Goal: Task Accomplishment & Management: Use online tool/utility

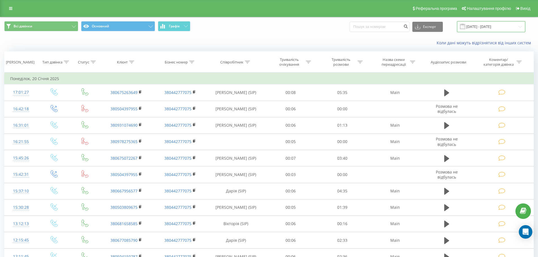
drag, startPoint x: 490, startPoint y: 25, endPoint x: 487, endPoint y: 25, distance: 3.1
click at [490, 25] on input "20.12.2024 - 20.01.2025" at bounding box center [491, 26] width 68 height 11
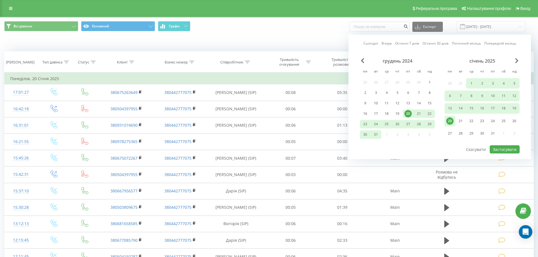
click at [398, 42] on link "Останні 7 днів" at bounding box center [407, 43] width 24 height 5
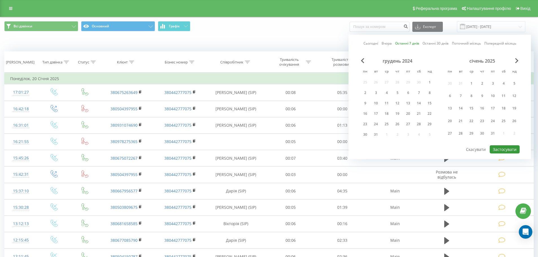
click at [505, 153] on button "Застосувати" at bounding box center [505, 149] width 30 height 8
type input "14.08.2025 - 20.08.2025"
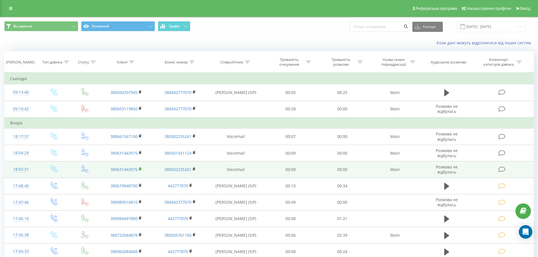
click at [142, 169] on icon at bounding box center [140, 169] width 3 height 4
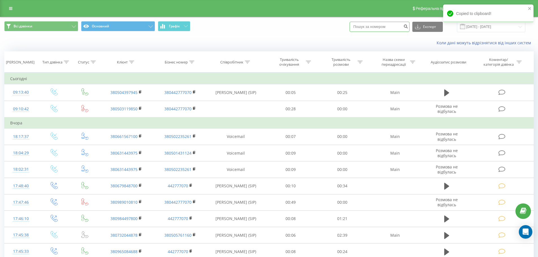
click at [380, 25] on input at bounding box center [380, 27] width 60 height 10
paste input "380631443975"
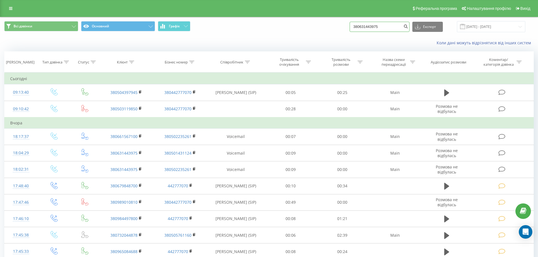
click at [362, 25] on input "380631443975" at bounding box center [380, 27] width 60 height 10
type input "0631443975"
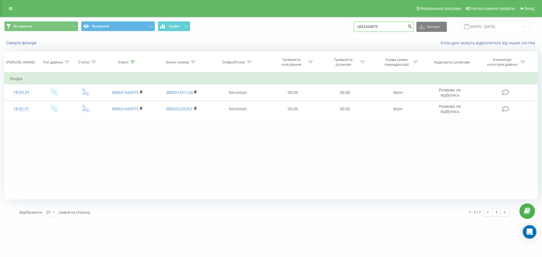
click at [378, 26] on input "0631443975" at bounding box center [384, 27] width 60 height 10
click at [11, 44] on button "Скинути фільтри" at bounding box center [21, 42] width 35 height 5
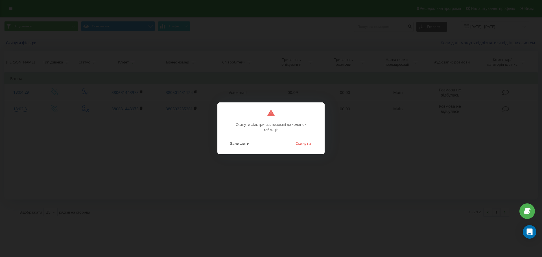
click at [303, 145] on button "Скинути" at bounding box center [303, 143] width 21 height 7
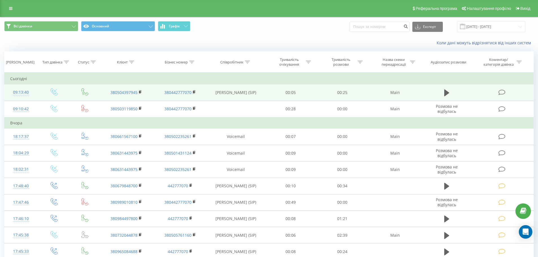
click at [503, 94] on icon at bounding box center [501, 93] width 7 height 6
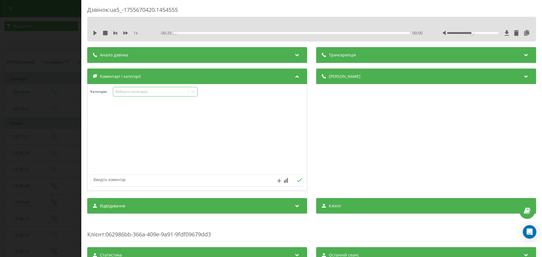
click at [151, 94] on div "Виберіть категорію" at bounding box center [150, 91] width 75 height 5
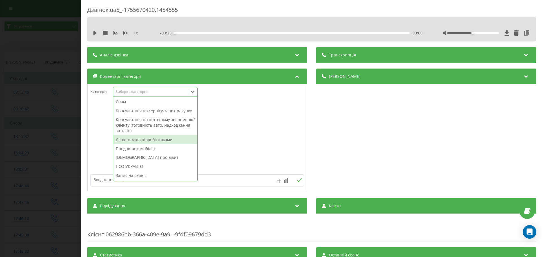
click at [153, 140] on div "Дзвінок між співробітниками" at bounding box center [155, 139] width 84 height 9
click at [276, 147] on div at bounding box center [197, 138] width 219 height 68
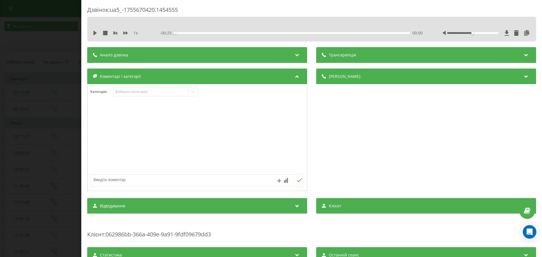
click at [103, 123] on div at bounding box center [197, 138] width 219 height 68
click at [34, 119] on div "Дзвінок : ua5_-1755670420.1454555 1 x - 00:25 00:00 00:00 Транскрипція Для AI-а…" at bounding box center [271, 128] width 542 height 257
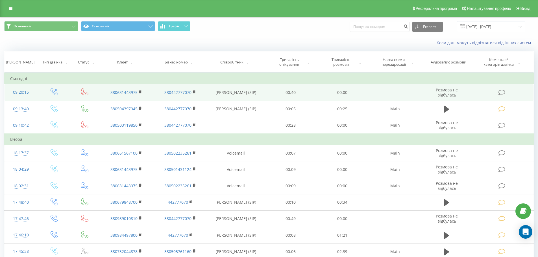
click at [500, 91] on icon at bounding box center [501, 93] width 7 height 6
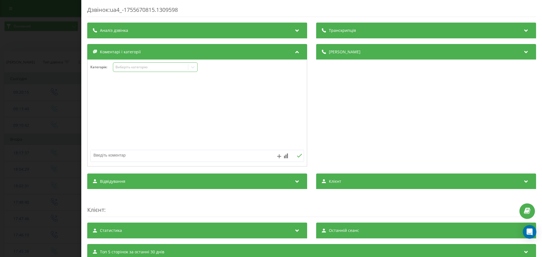
click at [144, 68] on div "Виберіть категорію" at bounding box center [151, 67] width 71 height 5
click at [241, 101] on div at bounding box center [197, 113] width 219 height 68
click at [171, 162] on div at bounding box center [176, 156] width 171 height 12
click at [170, 162] on div at bounding box center [197, 156] width 214 height 12
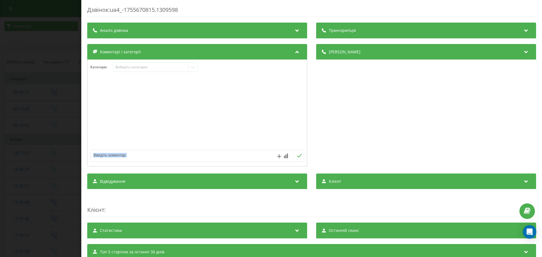
click at [170, 156] on textarea at bounding box center [176, 155] width 171 height 10
type textarea "Пропущений.Не взяв слухавку.Написав на вайбер"
click at [39, 123] on div "Дзвінок : ua4_-1755670815.1309598 Транскрипція Для AI-аналізу майбутніх дзвінкі…" at bounding box center [271, 128] width 542 height 257
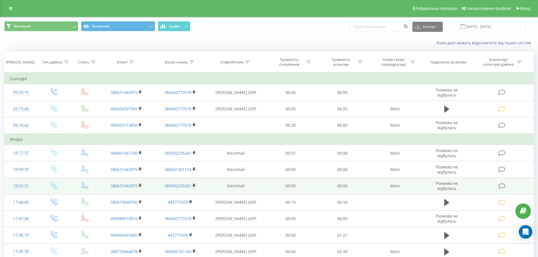
click at [507, 186] on td at bounding box center [502, 186] width 62 height 16
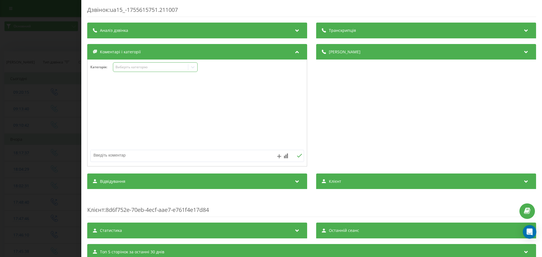
click at [155, 71] on div "Виберіть категорію" at bounding box center [155, 67] width 85 height 10
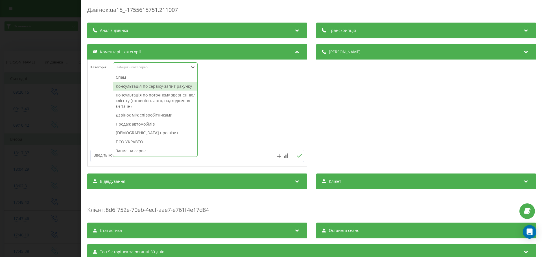
click at [159, 86] on div "Консультація по сервісу-запит рахунку" at bounding box center [155, 86] width 84 height 9
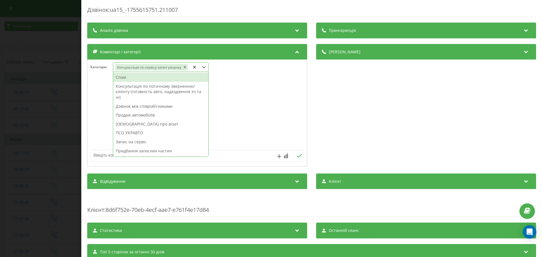
drag, startPoint x: 182, startPoint y: 67, endPoint x: 166, endPoint y: 88, distance: 26.8
click at [183, 67] on icon "Remove Консультація по сервісу-запит рахунку" at bounding box center [185, 67] width 4 height 4
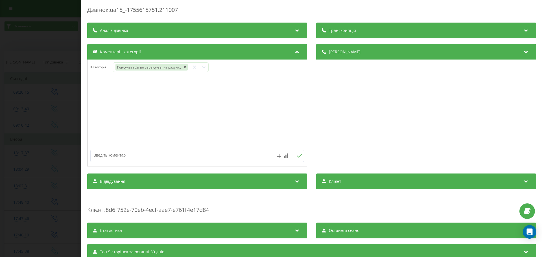
click at [98, 145] on div at bounding box center [197, 113] width 219 height 68
click at [104, 155] on textarea at bounding box center [176, 155] width 171 height 10
paste textarea "Пропущений.Не взяв слухавку.Написав на вайбер"
type textarea "Пропущений.Не взяв слухавку.Написав на вайбер"
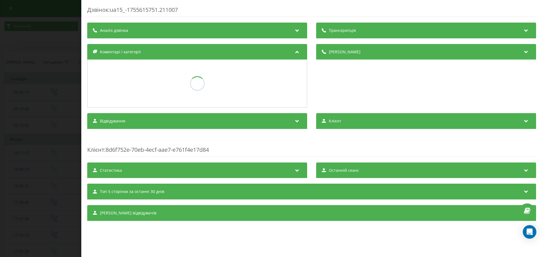
click at [23, 147] on div "Дзвінок : ua15_-1755615751.211007 Транскрипція Для AI-аналізу майбутніх дзвінкі…" at bounding box center [271, 128] width 542 height 257
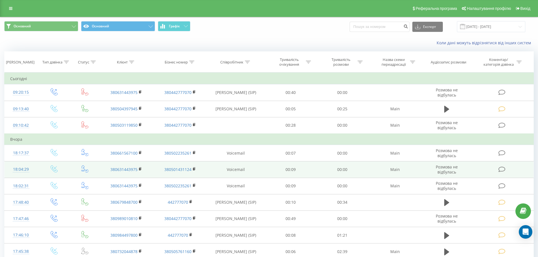
click at [498, 167] on icon at bounding box center [501, 170] width 7 height 6
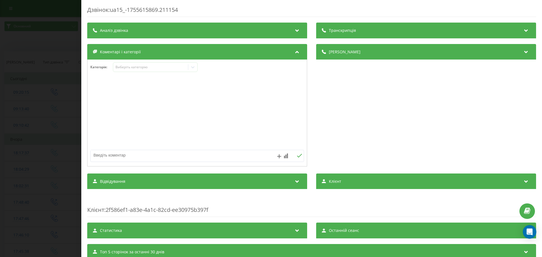
click at [126, 156] on textarea at bounding box center [176, 155] width 171 height 10
paste textarea "Пропущений.Не взяв слухавку.Написав на вайбер"
type textarea "Пропущений.Не взяв слухавку.Написав на вайбер"
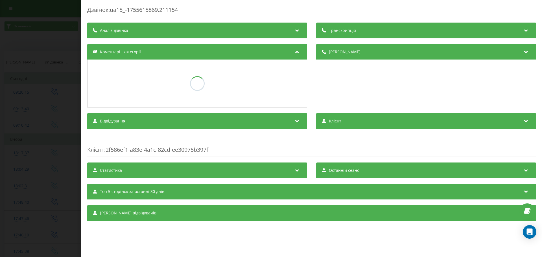
click at [3, 95] on div "Дзвінок : ua15_-1755615869.211154 Транскрипція Для AI-аналізу майбутніх дзвінкі…" at bounding box center [271, 128] width 542 height 257
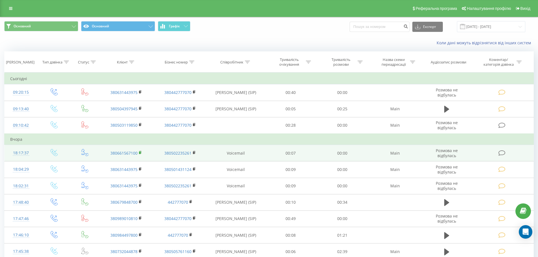
click at [141, 151] on icon at bounding box center [141, 152] width 2 height 3
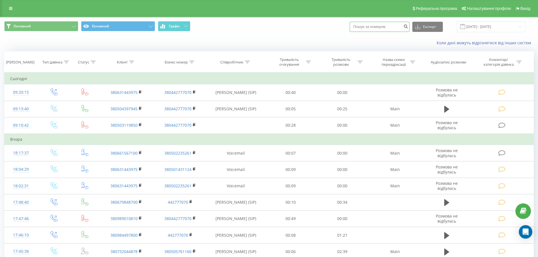
click at [384, 27] on input at bounding box center [380, 27] width 60 height 10
paste input "380661567100"
click at [363, 26] on input "380661567100" at bounding box center [380, 27] width 60 height 10
type input "0661567100"
click at [408, 27] on icon "submit" at bounding box center [405, 25] width 5 height 3
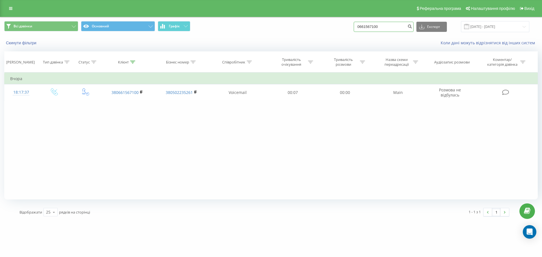
drag, startPoint x: 386, startPoint y: 25, endPoint x: 301, endPoint y: 38, distance: 85.2
click at [301, 38] on div "Всі дзвінки Основний Графік 0661567100 Експорт .csv .xls .xlsx 20.05.2025 - 20.…" at bounding box center [271, 33] width 542 height 32
click at [31, 37] on div "Скинути фільтри Коли дані можуть відрізнятися вiд інших систем" at bounding box center [271, 43] width 542 height 14
click at [29, 40] on div "Скинути фільтри" at bounding box center [101, 43] width 203 height 6
click at [37, 44] on button "Скинути фільтри" at bounding box center [21, 42] width 35 height 5
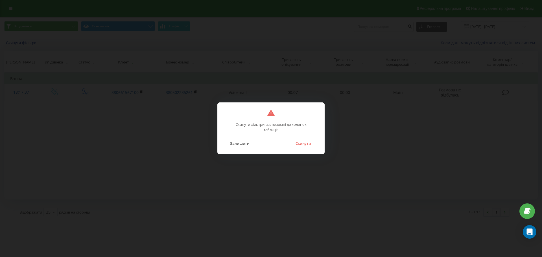
click at [299, 145] on button "Скинути" at bounding box center [303, 143] width 21 height 7
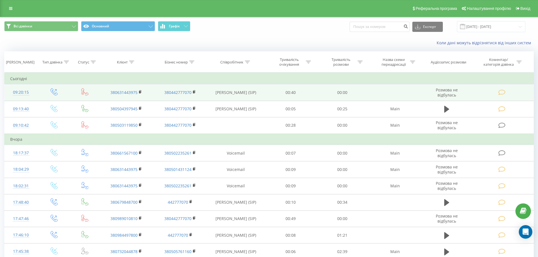
click at [497, 95] on td at bounding box center [502, 92] width 62 height 16
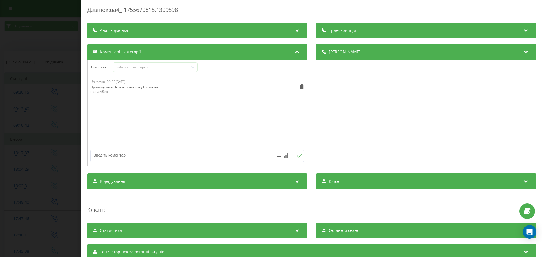
click at [45, 116] on div "Дзвінок : ua4_-1755670815.1309598 Транскрипція Для AI-аналізу майбутніх дзвінкі…" at bounding box center [271, 128] width 542 height 257
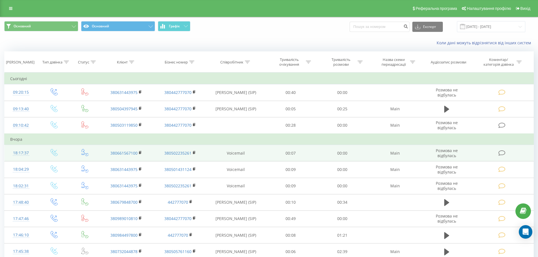
click at [494, 154] on td at bounding box center [502, 153] width 62 height 16
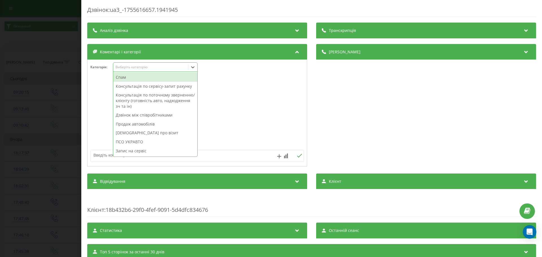
click at [166, 66] on div "Виберіть категорію" at bounding box center [151, 67] width 71 height 5
click at [232, 92] on div at bounding box center [197, 113] width 219 height 68
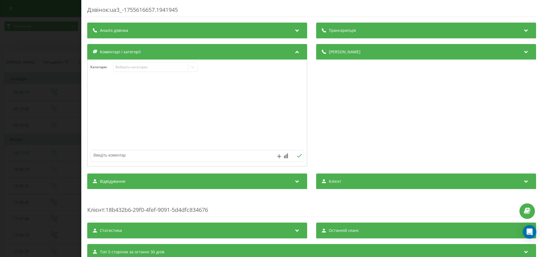
click at [177, 153] on textarea at bounding box center [176, 155] width 171 height 10
type textarea "Пропущений.Не взяв слухавку"
click at [27, 132] on div "Дзвінок : ua3_-1755616657.1941945 Транскрипція Для AI-аналізу майбутніх дзвінкі…" at bounding box center [271, 128] width 542 height 257
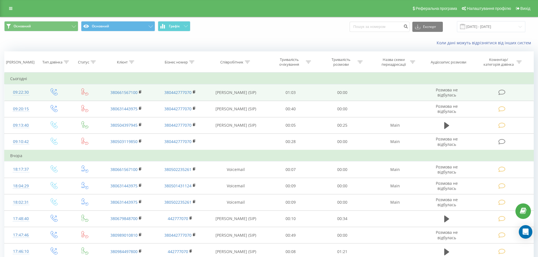
click at [495, 92] on td at bounding box center [502, 92] width 62 height 16
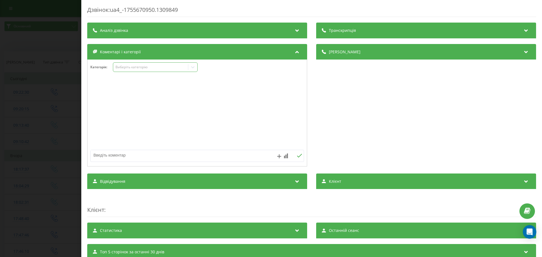
click at [159, 66] on div "Виберіть категорію" at bounding box center [151, 67] width 71 height 5
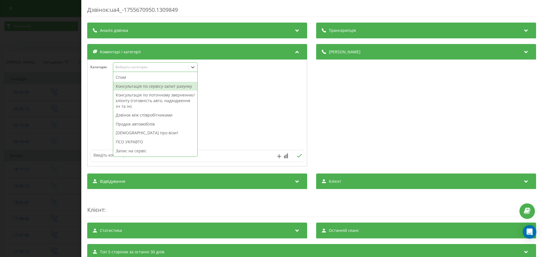
click at [241, 88] on div at bounding box center [197, 113] width 219 height 68
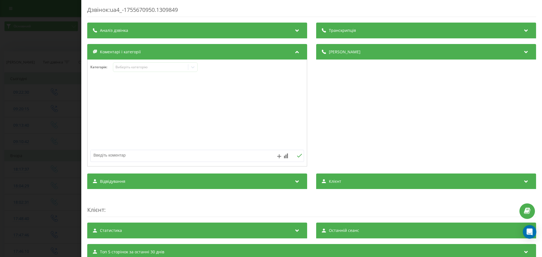
click at [179, 149] on div at bounding box center [197, 122] width 219 height 86
click at [178, 152] on textarea at bounding box center [176, 155] width 171 height 10
paste textarea "Пропущений.Не взяв слухавку"
type textarea "Пропущений.Не взяв слухавку"
click at [56, 136] on div "Дзвінок : ua4_-1755670950.1309849 Транскрипція Для AI-аналізу майбутніх дзвінкі…" at bounding box center [271, 128] width 542 height 257
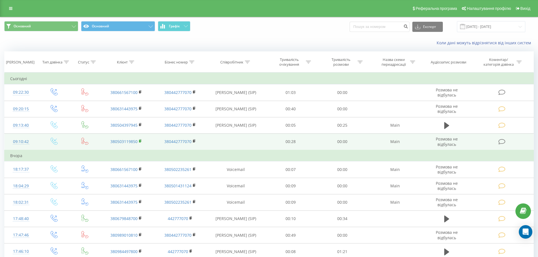
click at [140, 142] on rect at bounding box center [140, 141] width 2 height 3
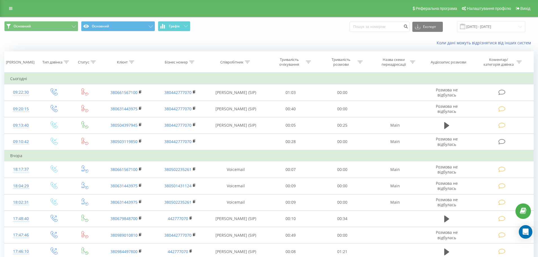
click at [256, 30] on span "Основний Основний Графік" at bounding box center [134, 26] width 261 height 11
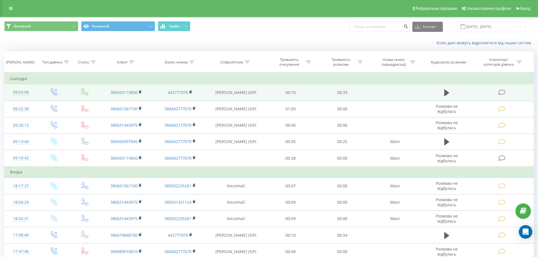
click at [506, 92] on span at bounding box center [502, 92] width 8 height 5
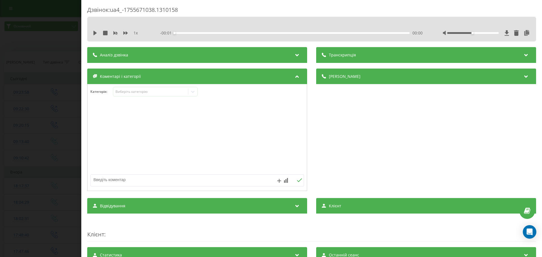
click at [109, 179] on textarea at bounding box center [176, 180] width 171 height 10
type textarea "Пропущений.Корпоративний номер телефону.Якщо що зателефонують ще раз"
click at [240, 180] on textarea "Пропущений.Корпоративний номер телефону.Якщо що зателефонують ще раз" at bounding box center [176, 180] width 171 height 10
click at [299, 181] on icon at bounding box center [299, 180] width 5 height 4
click at [110, 115] on div "Пропущений.Корпоративний номер телефону.Якщо що зателефонують ще раз" at bounding box center [144, 114] width 108 height 9
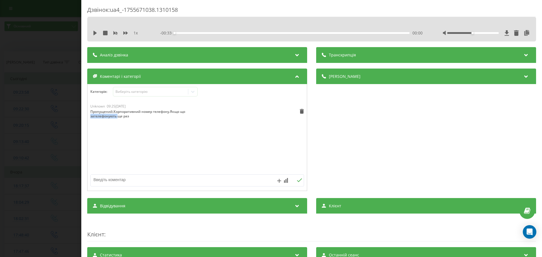
click at [110, 115] on div "Пропущений.Корпоративний номер телефону.Якщо що зателефонують ще раз" at bounding box center [144, 114] width 108 height 9
copy div "Пропущений.Корпоративний номер телефону.Якщо що зателефонують ще раз"
click at [44, 122] on div "Дзвінок : ua4_-1755671038.1310158 1 x - 00:33 00:00 00:00 Транскрипція Для AI-а…" at bounding box center [271, 128] width 542 height 257
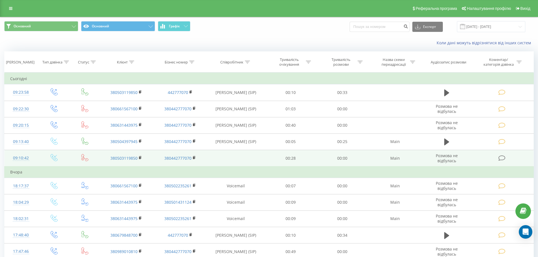
click at [506, 156] on span at bounding box center [502, 157] width 8 height 5
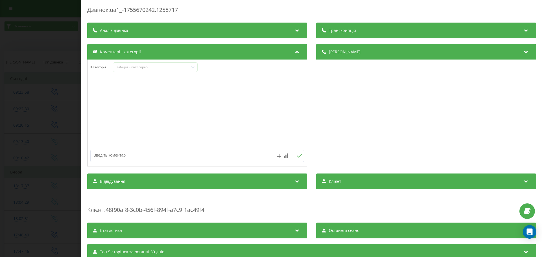
click at [133, 153] on textarea at bounding box center [176, 155] width 171 height 10
paste textarea "Пропущений.Корпоративний номер телефону.Якщо що зателефонують ще раз"
type textarea "Пропущений.Корпоративний номер телефону.Якщо що зателефонують ще раз"
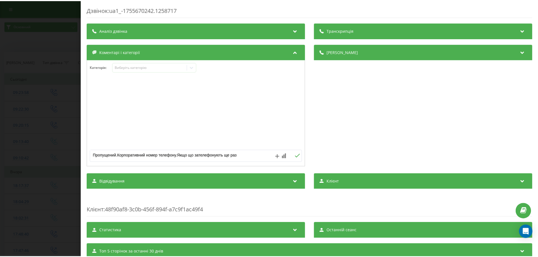
scroll to position [6, 0]
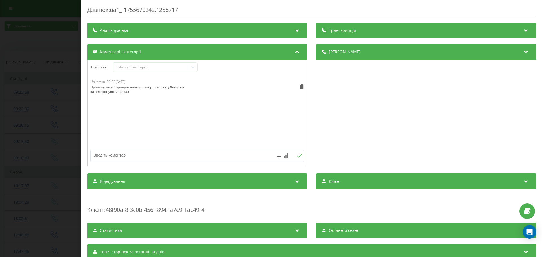
click at [51, 125] on div "Дзвінок : ua1_-1755670242.1258717 Транскрипція Для AI-аналізу майбутніх дзвінкі…" at bounding box center [271, 128] width 542 height 257
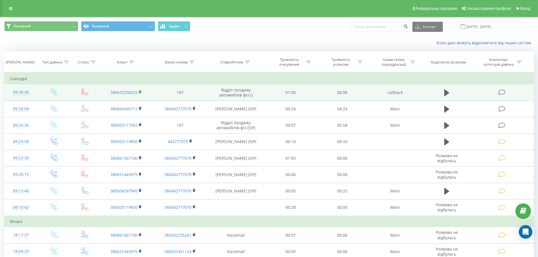
click at [140, 92] on rect at bounding box center [140, 92] width 2 height 3
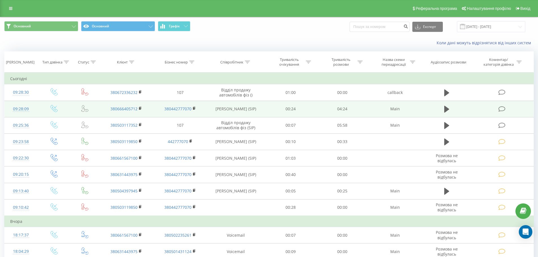
click at [499, 107] on icon at bounding box center [501, 109] width 7 height 6
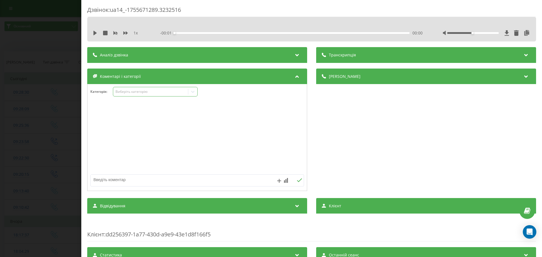
click at [119, 89] on div "Виберіть категорію" at bounding box center [155, 92] width 85 height 10
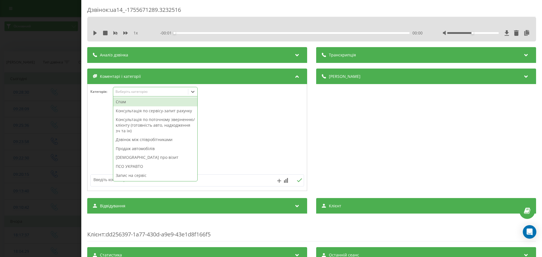
click at [129, 109] on div "Консультація по сервісу-запит рахунку" at bounding box center [155, 110] width 84 height 9
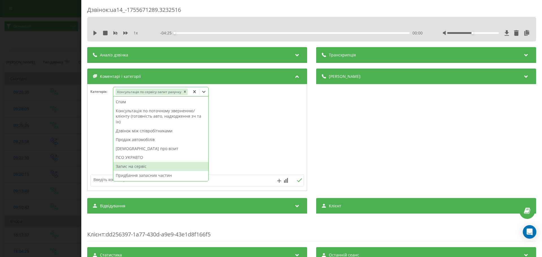
click at [128, 164] on div "Запис на сервіс" at bounding box center [160, 166] width 95 height 9
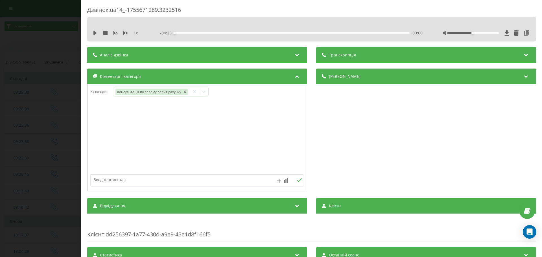
click at [104, 175] on textarea at bounding box center [176, 180] width 171 height 10
type textarea "Холорд Інженірінг.Запис на ТО на завтра на 08:45"
drag, startPoint x: 77, startPoint y: 173, endPoint x: 42, endPoint y: 110, distance: 72.2
click at [77, 173] on div "Дзвінок : ua14_-1755671289.3232516 1 x - 04:25 00:00 00:00 Транскрипція Для AI-…" at bounding box center [271, 128] width 542 height 257
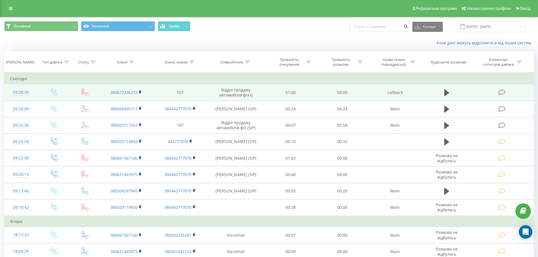
click at [39, 93] on td at bounding box center [54, 92] width 33 height 16
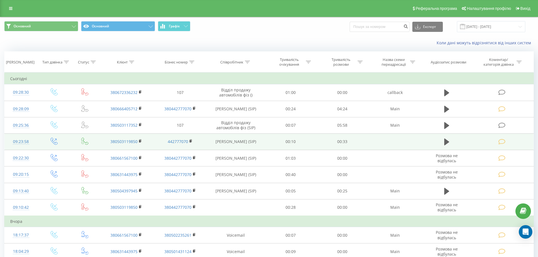
click at [503, 140] on icon at bounding box center [501, 142] width 7 height 6
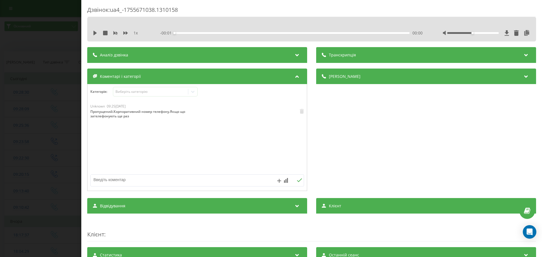
click at [0, 109] on div "Дзвінок : ua4_-1755671038.1310158 1 x - 00:01 00:00 00:00 Транскрипція Для AI-а…" at bounding box center [271, 128] width 542 height 257
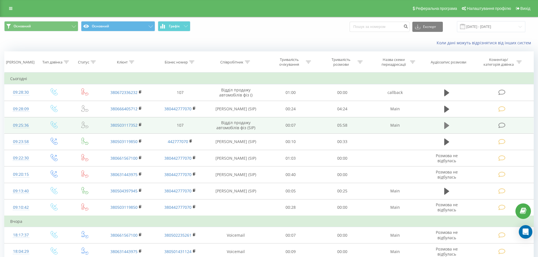
click at [443, 124] on button at bounding box center [447, 125] width 8 height 8
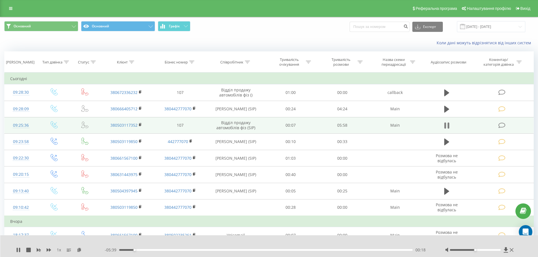
click at [449, 127] on icon at bounding box center [448, 126] width 2 height 6
click at [505, 126] on icon at bounding box center [501, 126] width 7 height 6
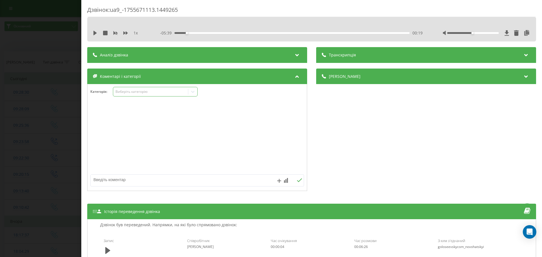
click at [139, 88] on div "Виберіть категорію" at bounding box center [155, 92] width 85 height 10
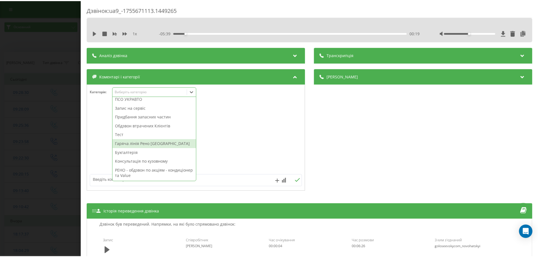
scroll to position [39, 0]
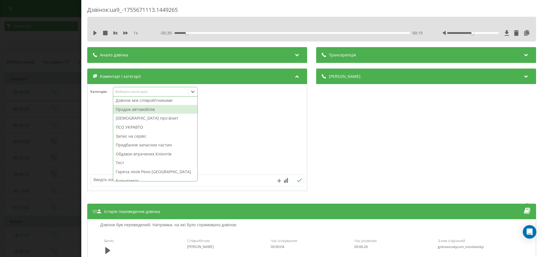
click at [165, 108] on div "Продаж автомобілів" at bounding box center [155, 109] width 84 height 9
click at [231, 128] on div at bounding box center [197, 138] width 219 height 68
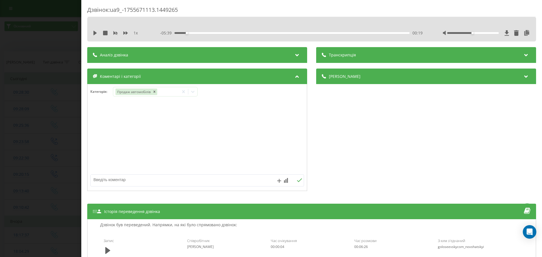
click at [199, 190] on div "Категорія : Продаж автомобілів" at bounding box center [197, 137] width 220 height 107
click at [199, 178] on textarea at bounding box center [176, 180] width 171 height 10
type textarea "Цікавить дастер на механіці.Бюджетний варіант"
click at [0, 163] on div "Дзвінок : ua9_-1755671113.1449265 1 x - 05:39 00:19 00:19 Транскрипція Для AI-а…" at bounding box center [271, 128] width 542 height 257
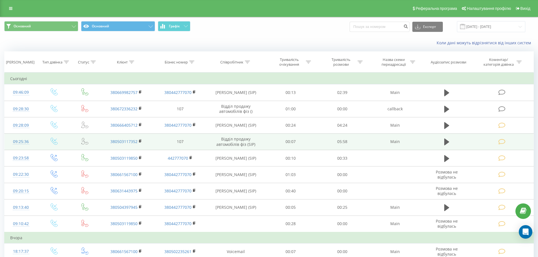
click at [499, 142] on icon at bounding box center [501, 142] width 7 height 6
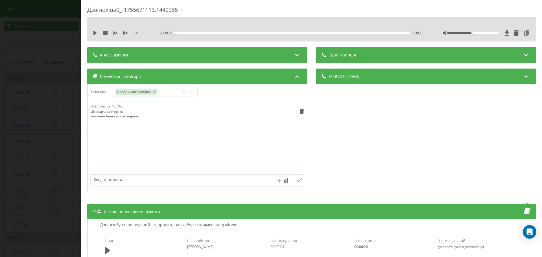
click at [58, 117] on div "Дзвінок : ua9_-1755671113.1449265 1 x - 00:01 00:00 00:00 Транскрипція Для AI-а…" at bounding box center [271, 128] width 542 height 257
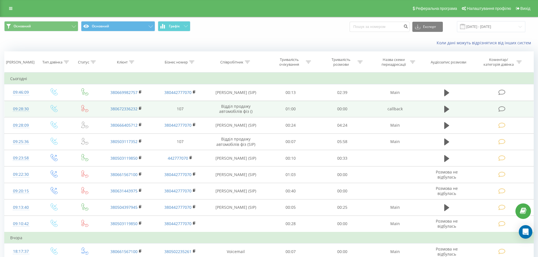
click at [143, 109] on td "380672336232" at bounding box center [126, 109] width 54 height 16
click at [140, 108] on rect at bounding box center [140, 108] width 2 height 3
click at [493, 108] on td at bounding box center [502, 109] width 62 height 16
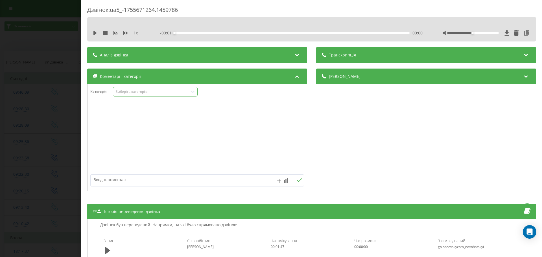
drag, startPoint x: 137, startPoint y: 87, endPoint x: 137, endPoint y: 96, distance: 8.8
click at [137, 88] on div "Виберіть категорію" at bounding box center [155, 92] width 85 height 10
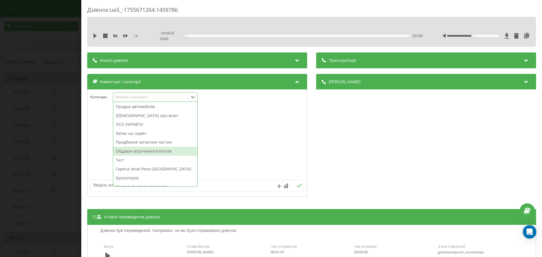
scroll to position [39, 0]
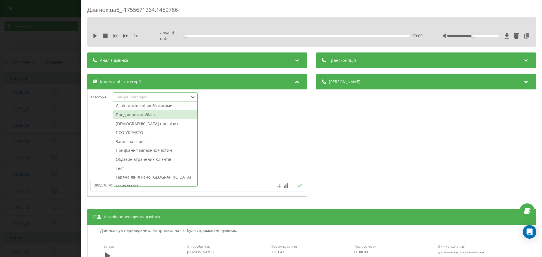
click at [140, 116] on div "Продаж автомобілів" at bounding box center [155, 114] width 84 height 9
click at [229, 125] on div at bounding box center [197, 143] width 219 height 68
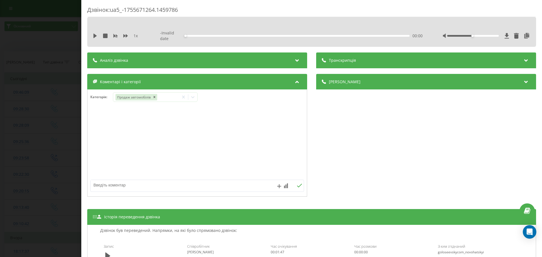
click at [153, 199] on div "Транскрипція Для AI-аналізу майбутніх дзвінків налаштуйте та активуйте профіль …" at bounding box center [311, 223] width 449 height 341
click at [154, 187] on textarea at bounding box center [176, 185] width 171 height 10
type textarea "Колбек.Н"
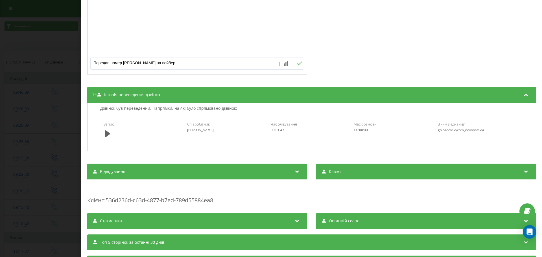
scroll to position [141, 0]
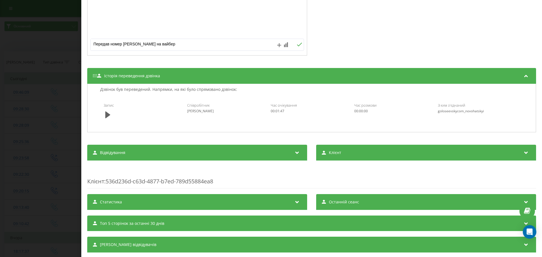
click at [104, 107] on span "Запис" at bounding box center [109, 105] width 10 height 5
click at [107, 116] on icon at bounding box center [107, 115] width 5 height 7
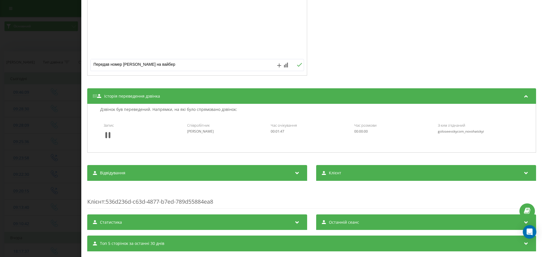
scroll to position [108, 0]
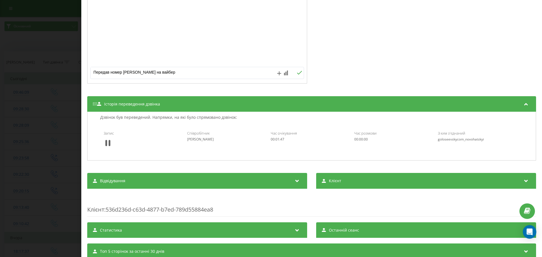
click at [163, 75] on textarea "Передав номер артуру на вайбер" at bounding box center [176, 72] width 171 height 10
type textarea "Передав номер артуру на вайбер.Цікавить дастер"
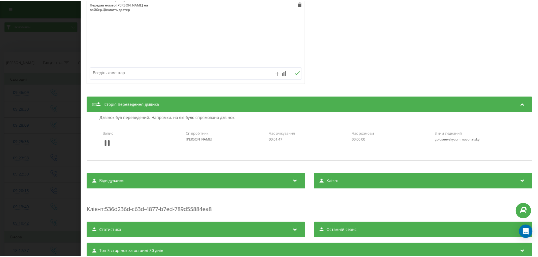
scroll to position [23, 0]
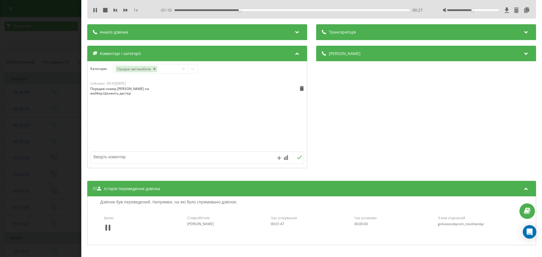
click at [54, 121] on div "Дзвінок : ua5_-1755671264.1459786 1 x - 01:10 00:27 00:27 Транскрипція Для AI-а…" at bounding box center [271, 128] width 542 height 257
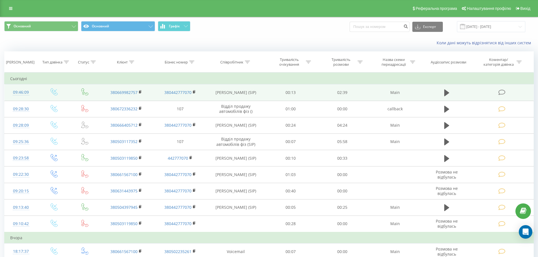
click at [501, 91] on icon at bounding box center [501, 93] width 7 height 6
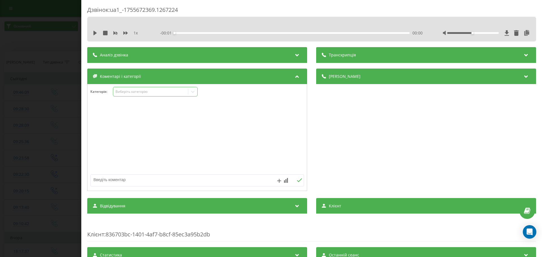
click at [158, 91] on div "Виберіть категорію" at bounding box center [151, 92] width 71 height 5
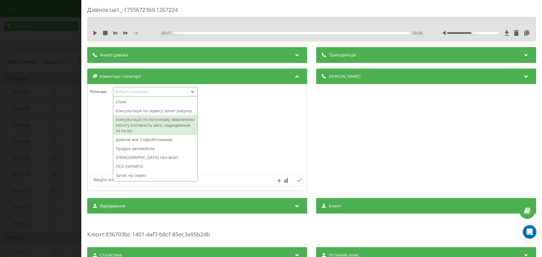
click at [153, 113] on div "Консультація по сервісу-запит рахунку" at bounding box center [155, 110] width 84 height 9
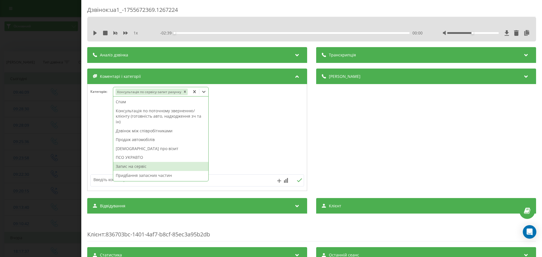
click at [144, 168] on div "Запис на сервіс" at bounding box center [160, 166] width 95 height 9
click at [104, 173] on div at bounding box center [197, 147] width 219 height 86
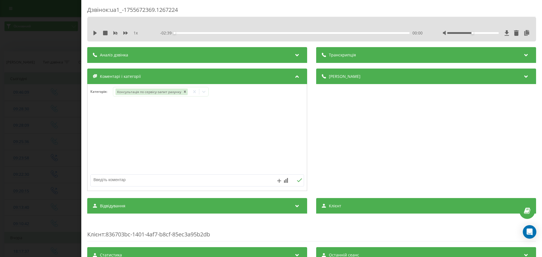
click at [103, 178] on textarea at bounding box center [176, 180] width 171 height 10
type textarea "Доккер.Запис на ТО на завтра на 12:30"
click at [52, 177] on div "Дзвінок : ua1_-1755672369.1267224 1 x - 02:39 00:00 00:00 Транскрипція Для AI-а…" at bounding box center [271, 128] width 542 height 257
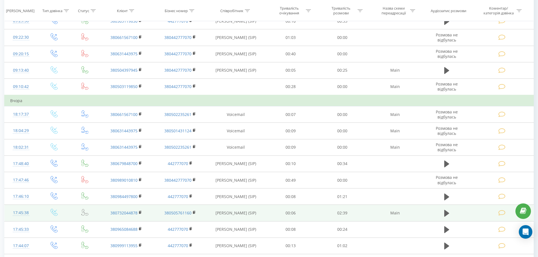
scroll to position [141, 0]
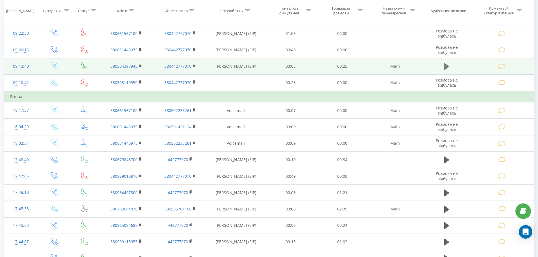
click at [445, 66] on icon at bounding box center [446, 66] width 5 height 7
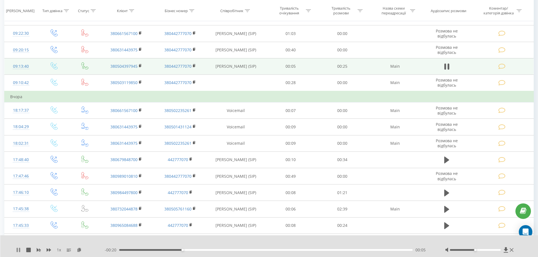
click at [19, 252] on icon at bounding box center [19, 250] width 1 height 5
click at [19, 252] on icon at bounding box center [18, 250] width 5 height 5
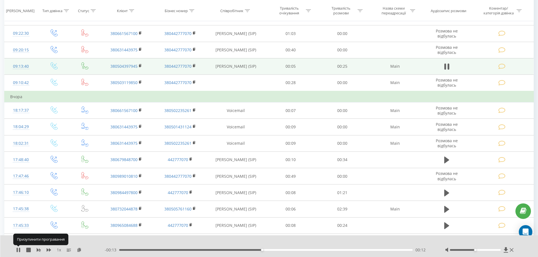
click at [19, 252] on icon at bounding box center [19, 250] width 1 height 5
drag, startPoint x: 263, startPoint y: 250, endPoint x: 254, endPoint y: 252, distance: 9.3
click at [254, 252] on div "- 00:13 00:11 00:11" at bounding box center [268, 250] width 326 height 6
click at [16, 254] on div "1 x - 00:13 00:11 00:11" at bounding box center [269, 247] width 538 height 22
click at [18, 251] on icon at bounding box center [18, 250] width 3 height 5
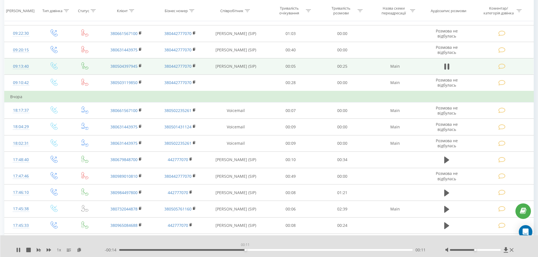
drag, startPoint x: 279, startPoint y: 250, endPoint x: 238, endPoint y: 255, distance: 41.5
click at [238, 255] on div "1 x - 00:14 00:11 00:11" at bounding box center [269, 247] width 538 height 22
click at [510, 252] on div at bounding box center [480, 250] width 70 height 6
click at [511, 253] on div "1 x 00:00 00:25 00:25" at bounding box center [269, 247] width 538 height 22
click at [510, 250] on icon at bounding box center [512, 250] width 4 height 5
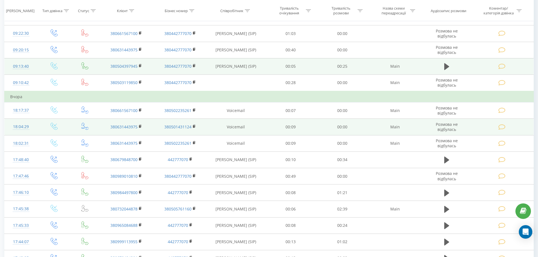
scroll to position [0, 0]
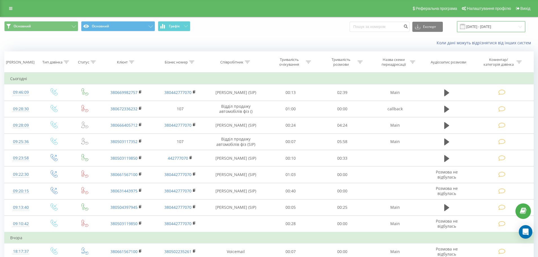
click at [475, 28] on input "[DATE] - [DATE]" at bounding box center [491, 26] width 68 height 11
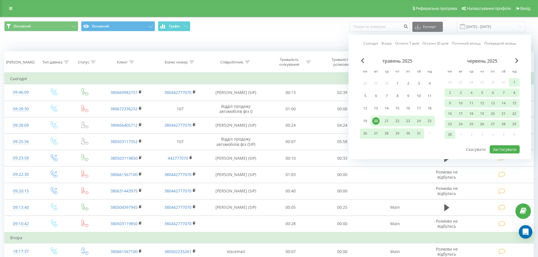
click at [365, 43] on link "Сьогодні" at bounding box center [370, 43] width 15 height 5
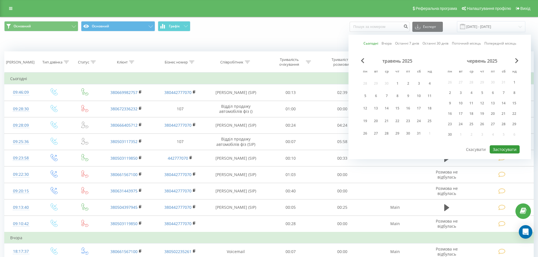
click at [510, 151] on button "Застосувати" at bounding box center [505, 149] width 30 height 8
type input "[DATE] - [DATE]"
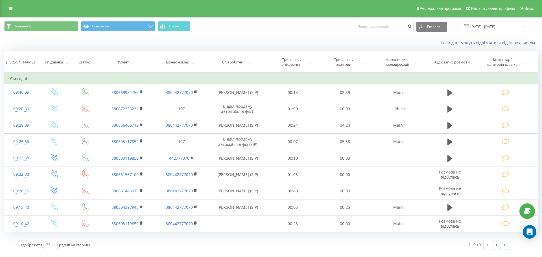
click at [0, 84] on div "Основний Основний Графік Експорт .csv .xls .xlsx 20.08.2025 - 20.08.2025 Коли д…" at bounding box center [271, 135] width 542 height 237
